Goal: Information Seeking & Learning: Learn about a topic

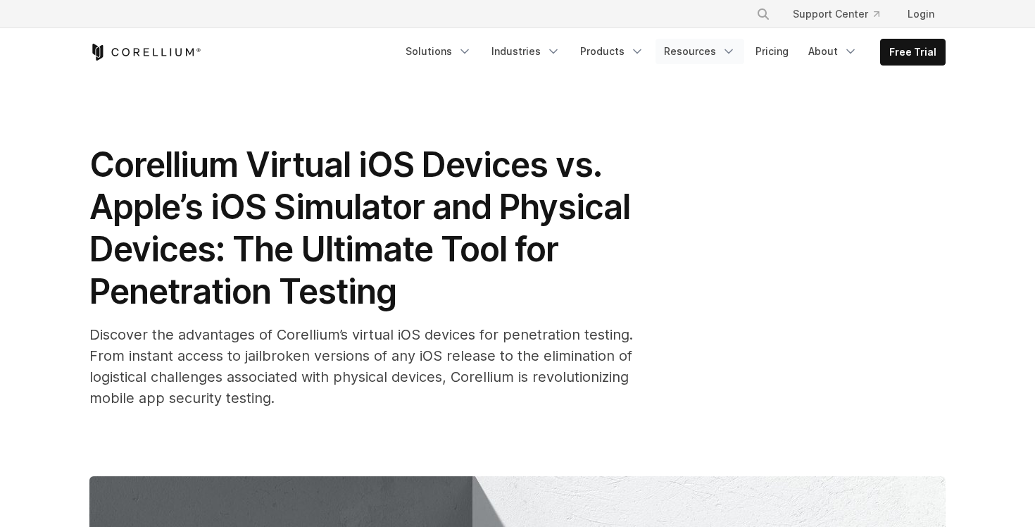
click at [708, 56] on link "Resources" at bounding box center [700, 51] width 89 height 25
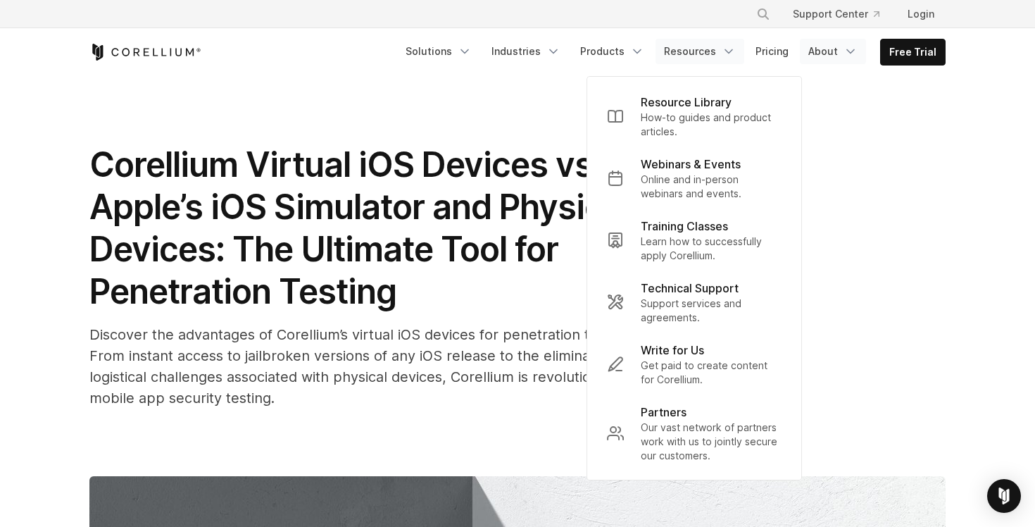
click at [822, 53] on link "About" at bounding box center [833, 51] width 66 height 25
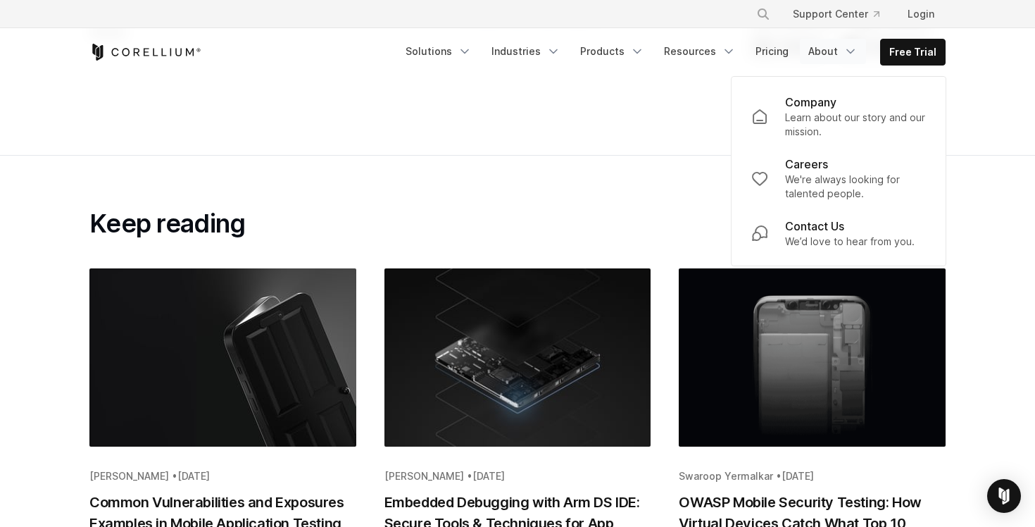
scroll to position [5170, 0]
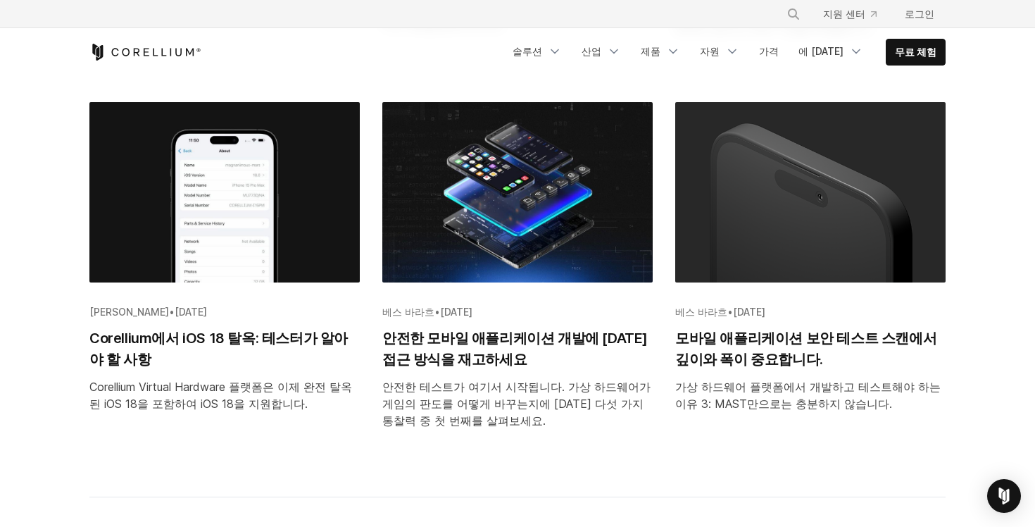
scroll to position [1435, 0]
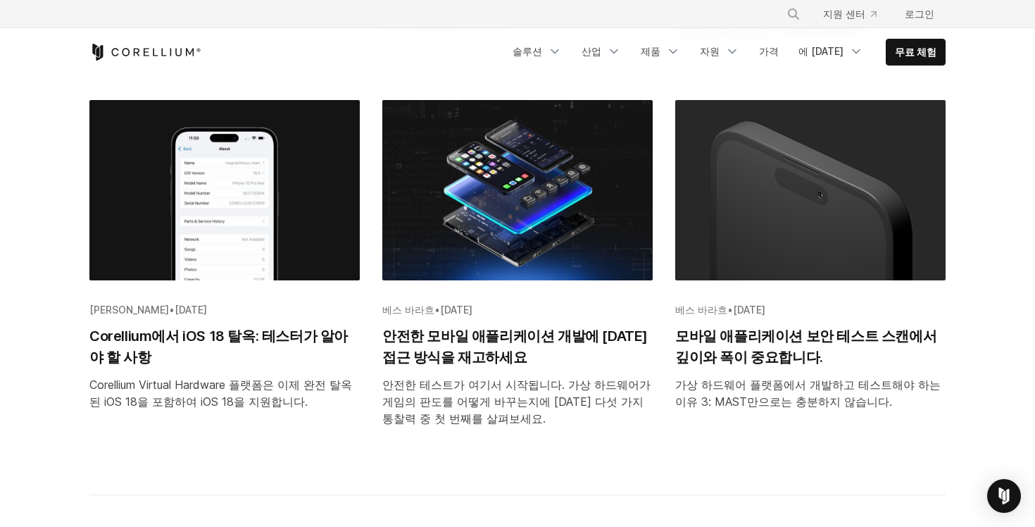
click at [120, 339] on font "Corellium에서 iOS 18 탈옥: 테스터가 알아야 할 사항" at bounding box center [218, 346] width 258 height 38
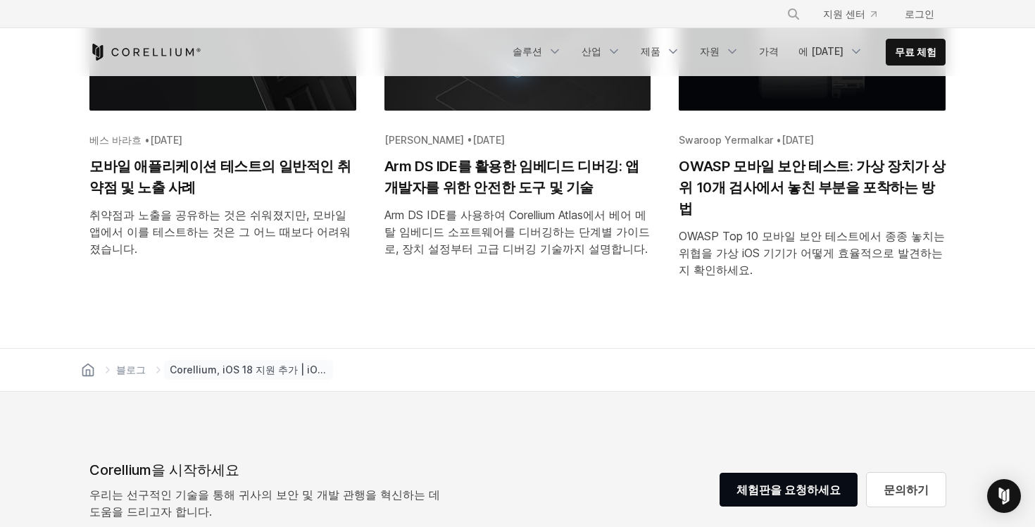
scroll to position [2977, 0]
